Goal: Task Accomplishment & Management: Use online tool/utility

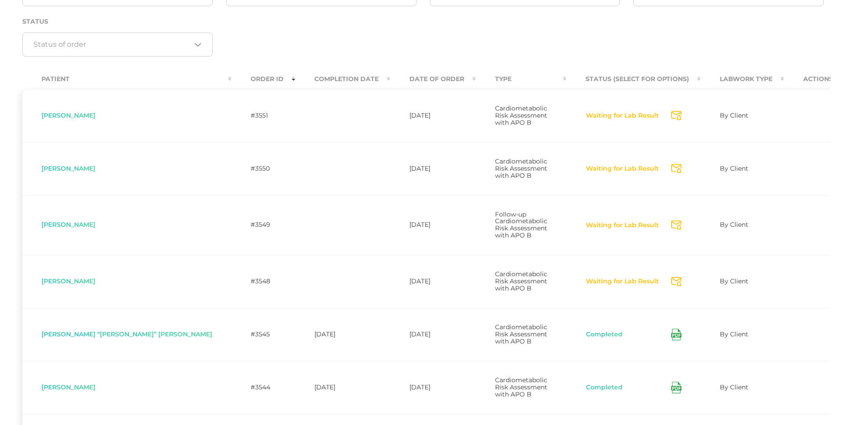
scroll to position [138, 0]
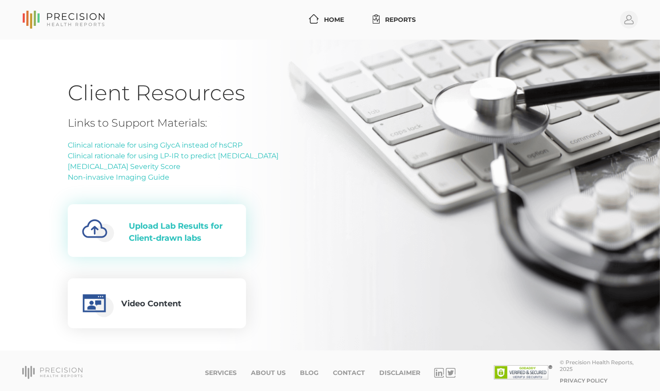
click at [205, 230] on div "Upload Lab Results for Client-drawn labs" at bounding box center [180, 232] width 103 height 24
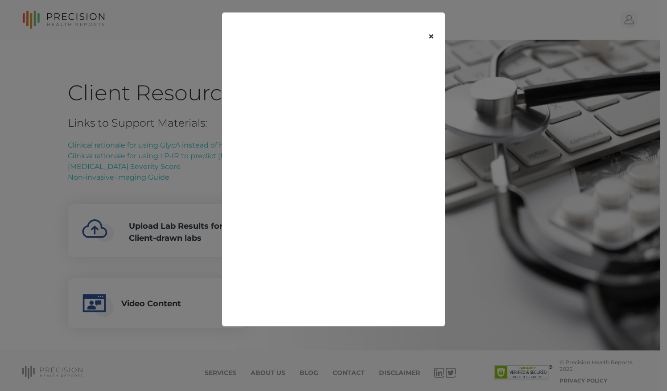
click at [430, 37] on button "×" at bounding box center [431, 36] width 28 height 37
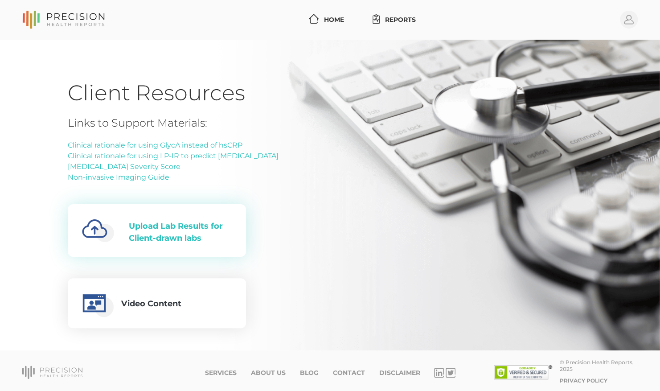
click at [166, 223] on div "Upload Lab Results for Client-drawn labs" at bounding box center [180, 232] width 103 height 24
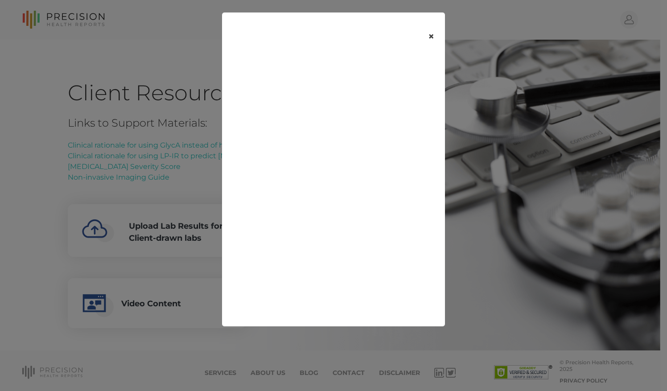
click at [430, 37] on button "×" at bounding box center [431, 36] width 28 height 37
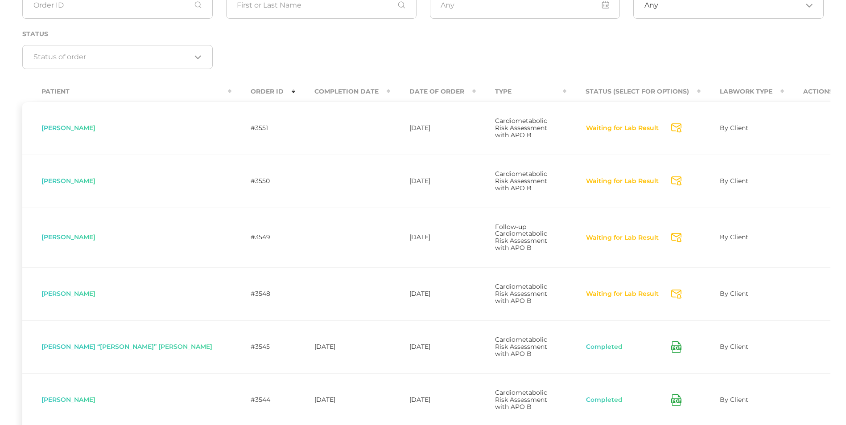
scroll to position [126, 0]
